Goal: Obtain resource: Obtain resource

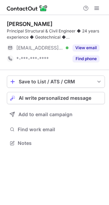
scroll to position [138, 109]
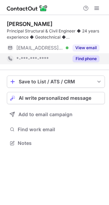
click at [83, 58] on button "Find phone" at bounding box center [86, 58] width 27 height 7
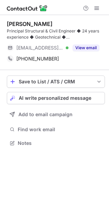
scroll to position [138, 109]
